Goal: Check status: Check status

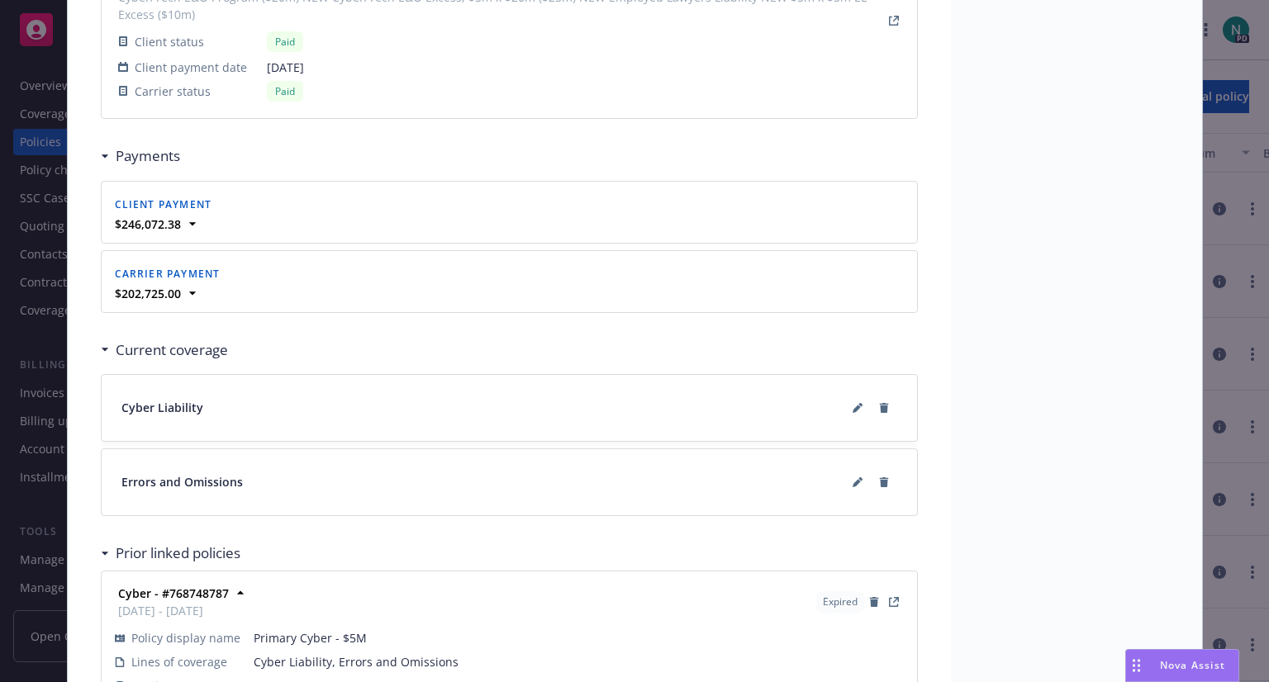
scroll to position [1777, 0]
